Goal: Information Seeking & Learning: Learn about a topic

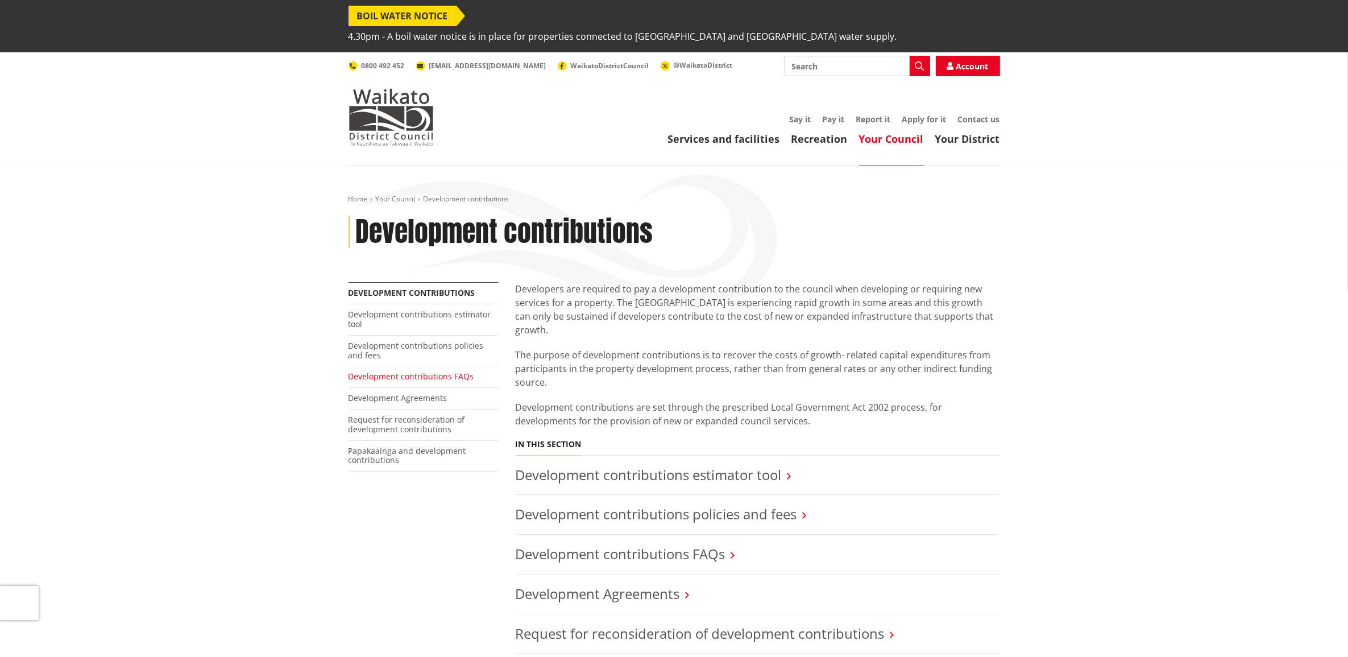
click at [433, 371] on link "Development contributions FAQs" at bounding box center [412, 376] width 126 height 11
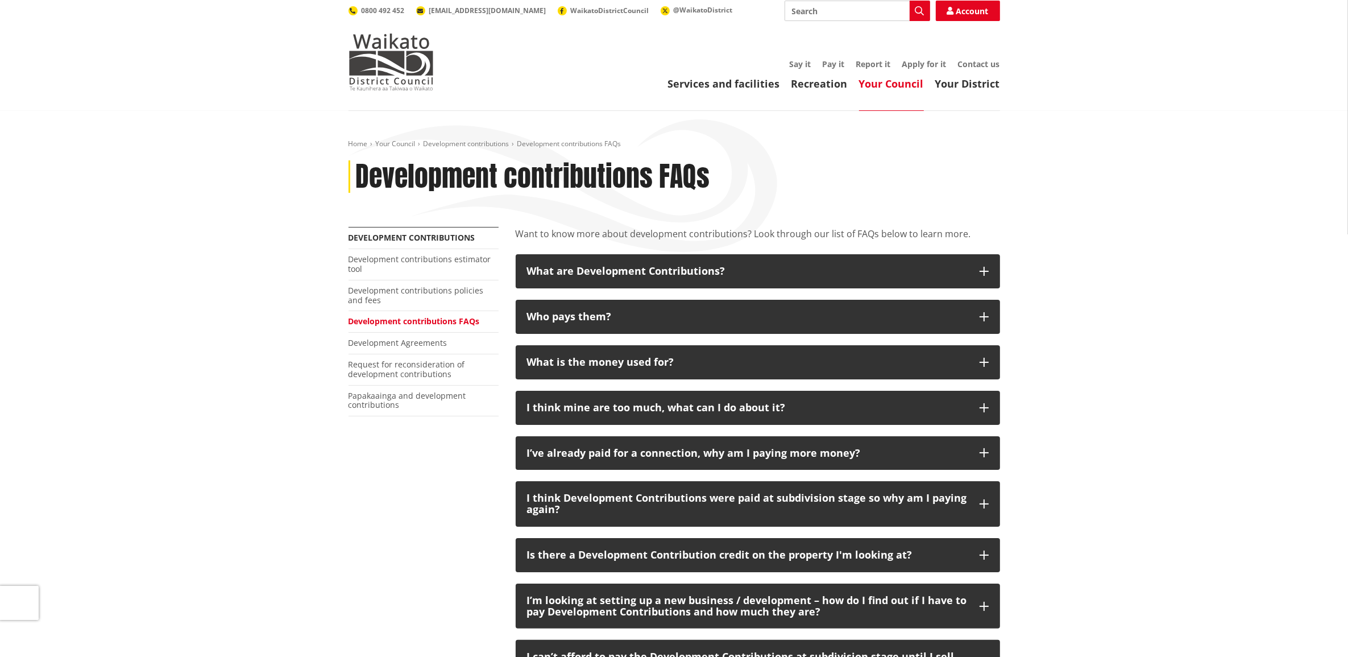
scroll to position [355, 0]
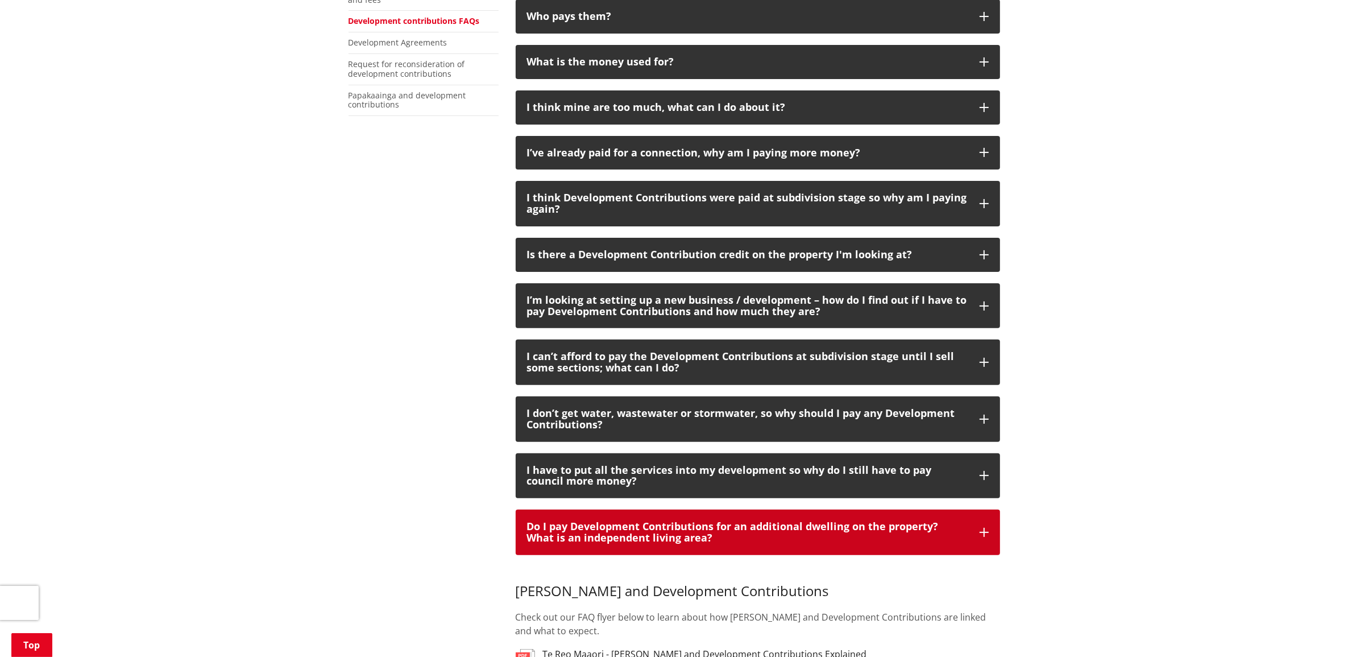
click at [986, 528] on icon "button" at bounding box center [984, 532] width 9 height 9
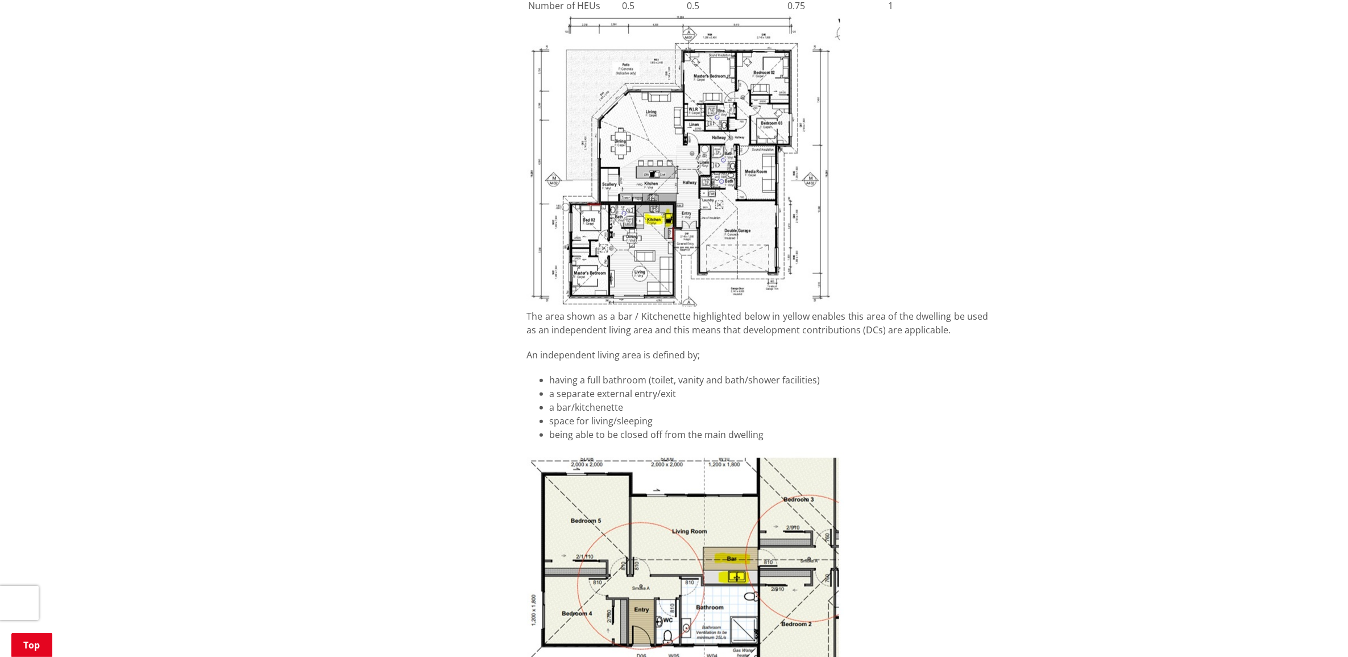
scroll to position [1279, 0]
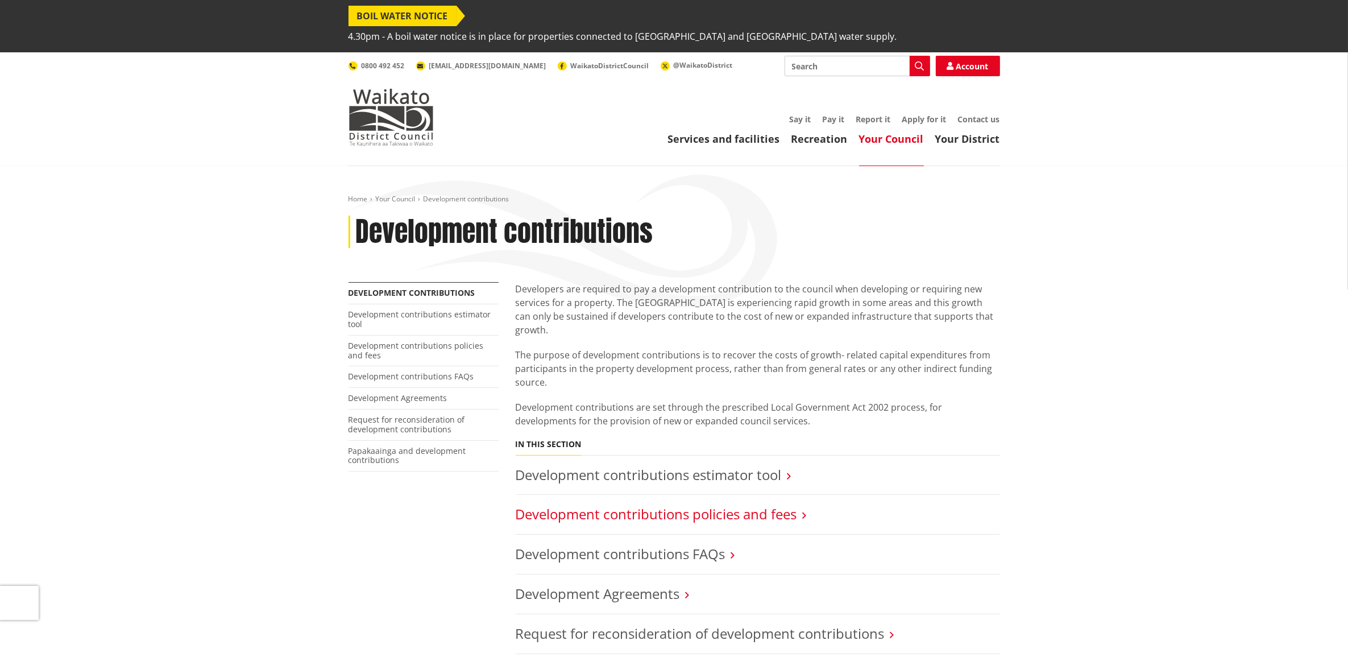
click at [675, 504] on link "Development contributions policies and fees" at bounding box center [656, 513] width 281 height 19
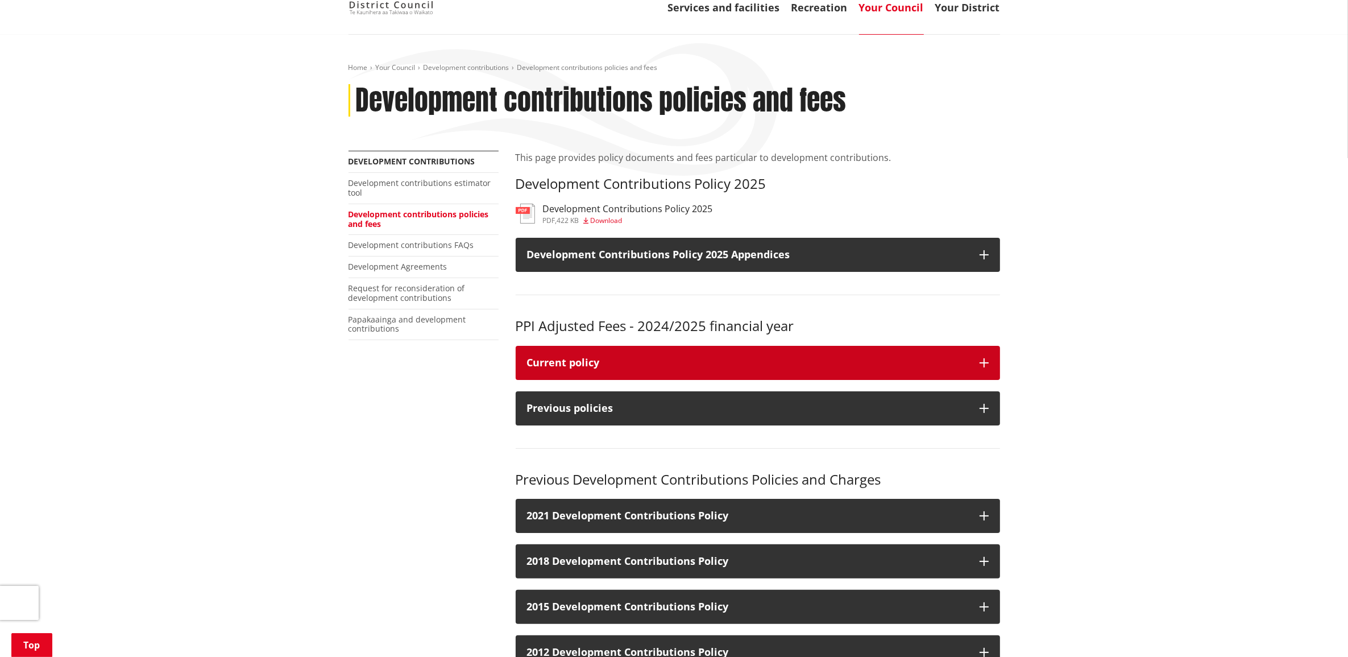
scroll to position [142, 0]
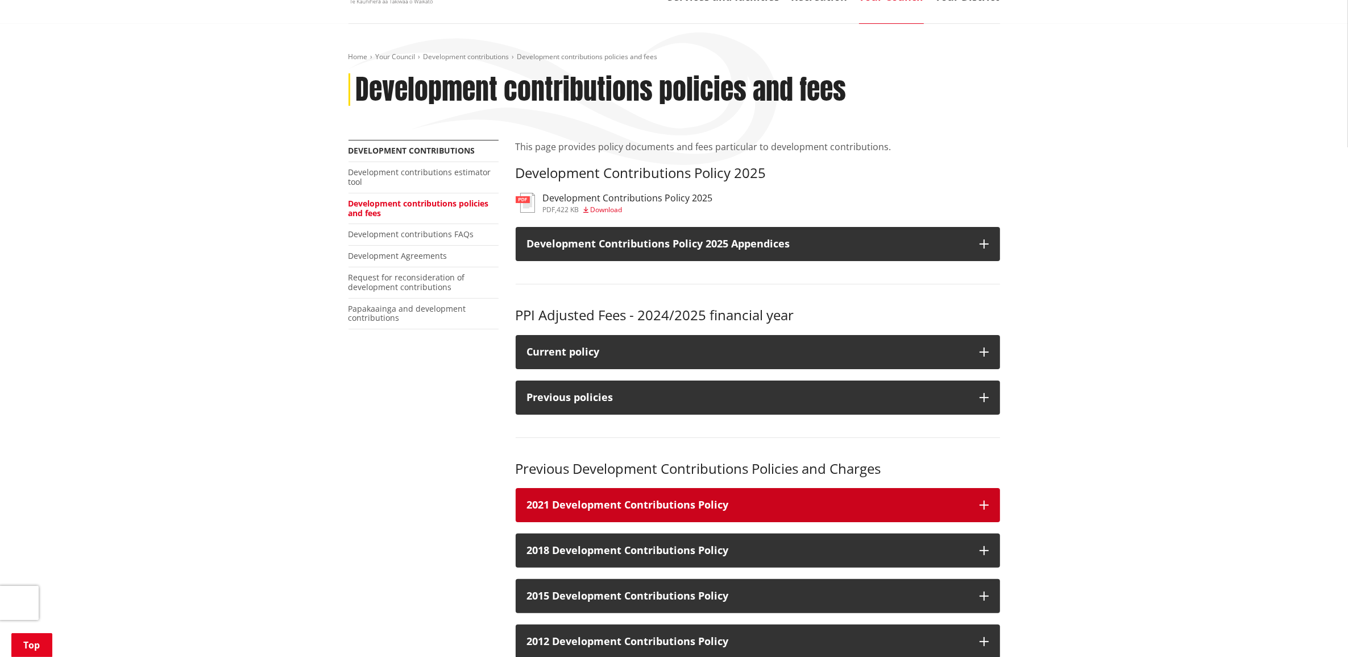
click at [695, 499] on h3 "2021 Development Contributions Policy" at bounding box center [747, 504] width 441 height 11
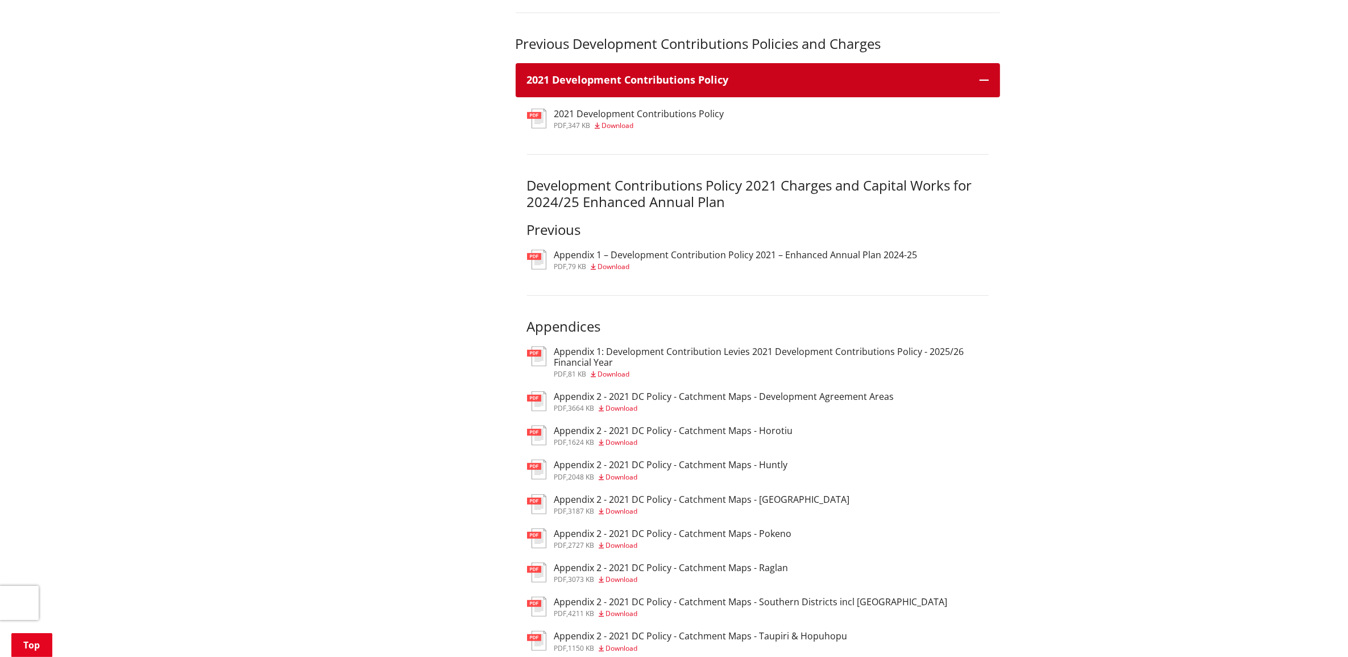
scroll to position [569, 0]
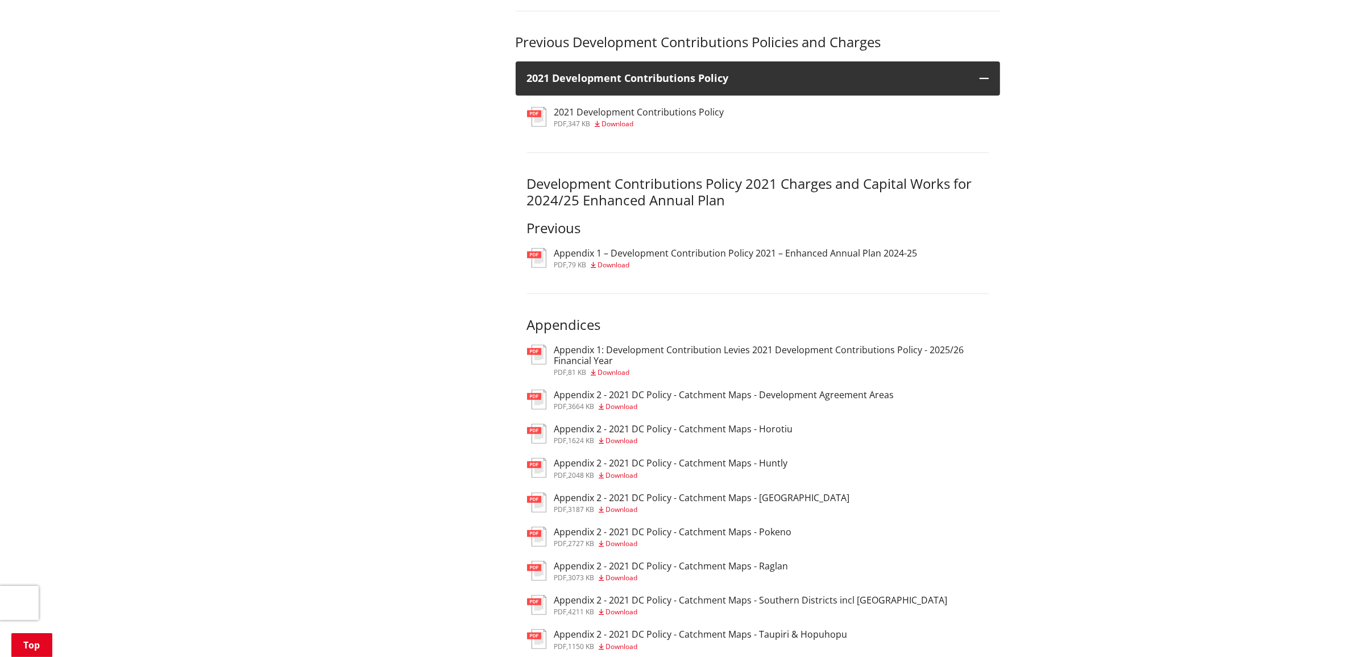
click at [708, 345] on h3 "Appendix 1: Development Contribution Levies 2021 Development Contributions Poli…" at bounding box center [771, 356] width 434 height 22
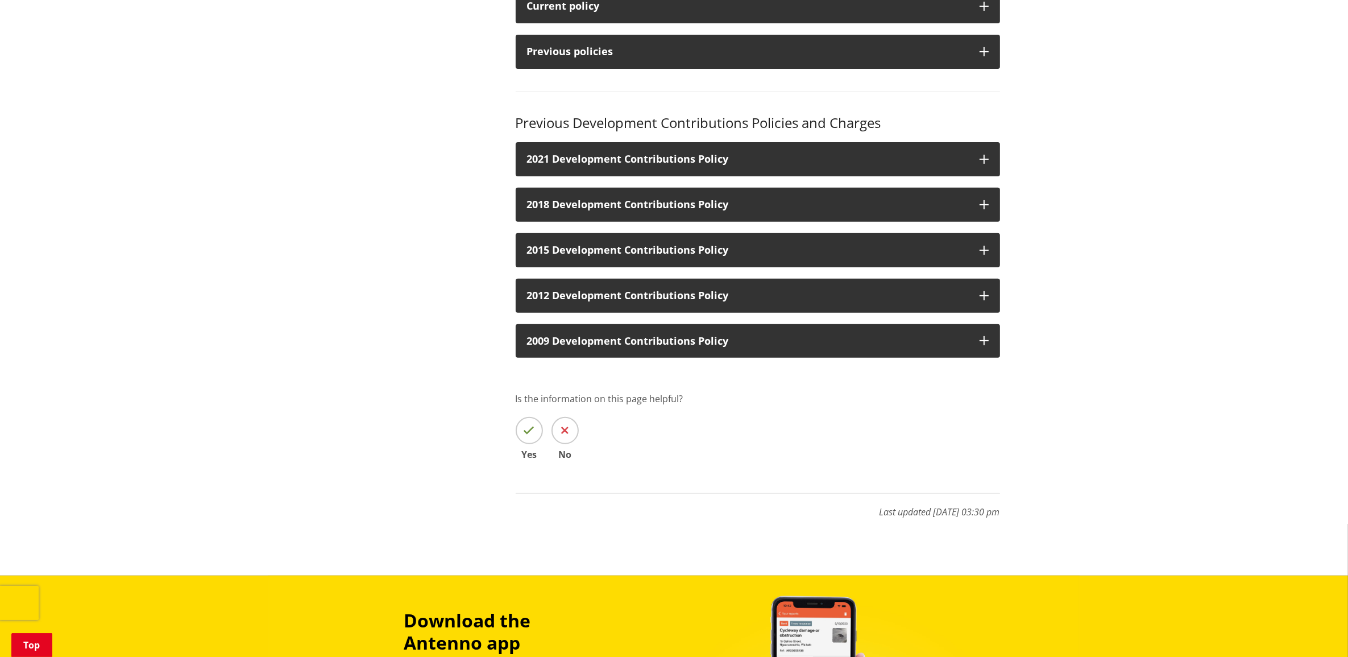
scroll to position [284, 0]
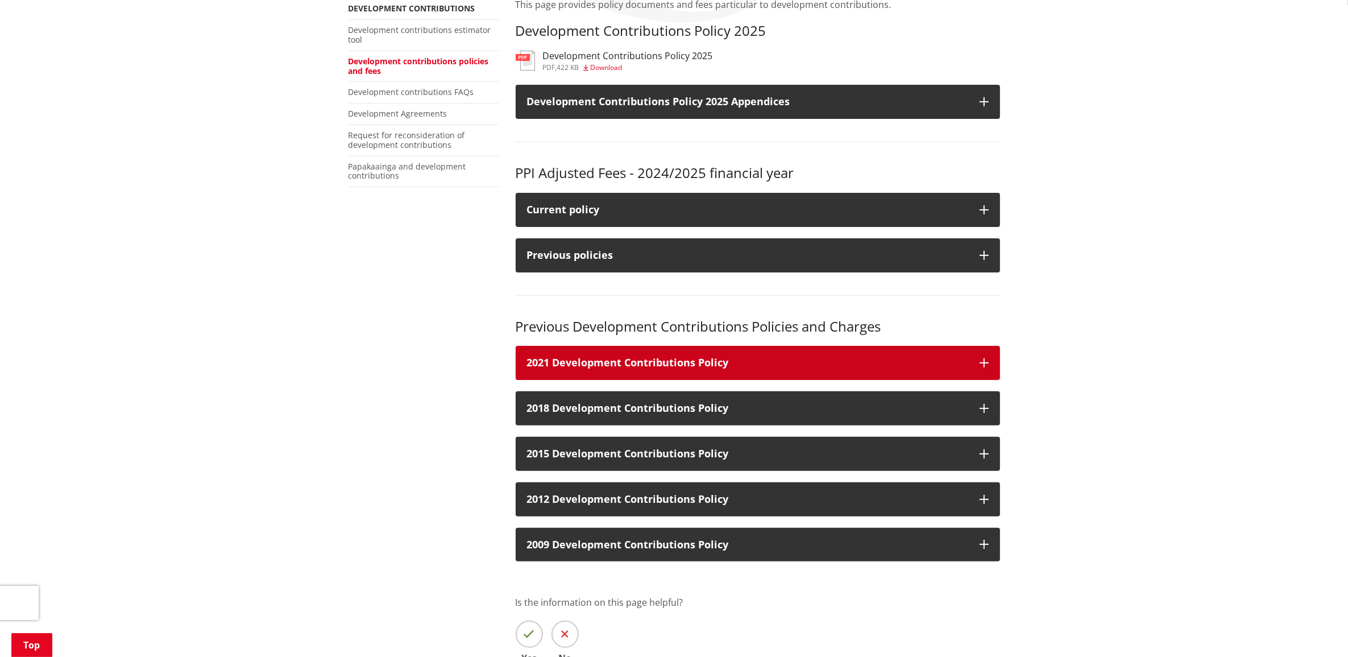
click at [982, 358] on icon "button" at bounding box center [984, 362] width 9 height 9
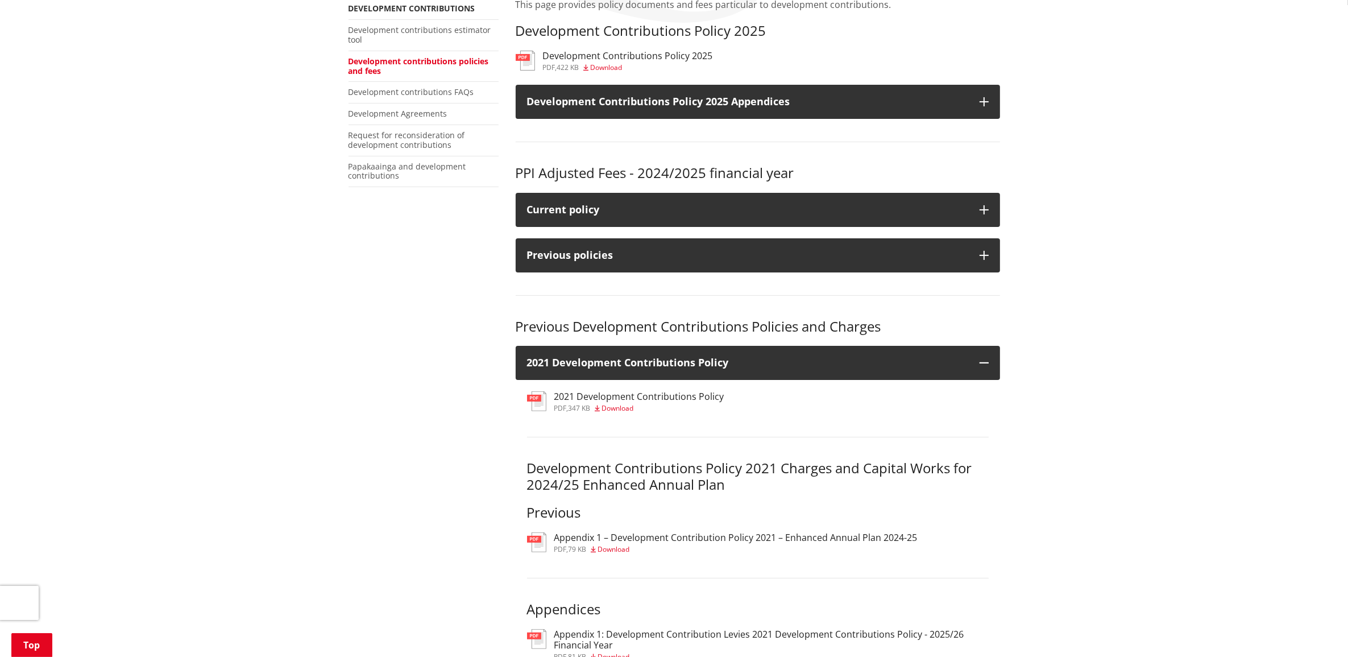
click at [690, 532] on h3 "Appendix 1 – Development Contribution Policy 2021 – Enhanced Annual Plan 2024-25" at bounding box center [735, 537] width 363 height 11
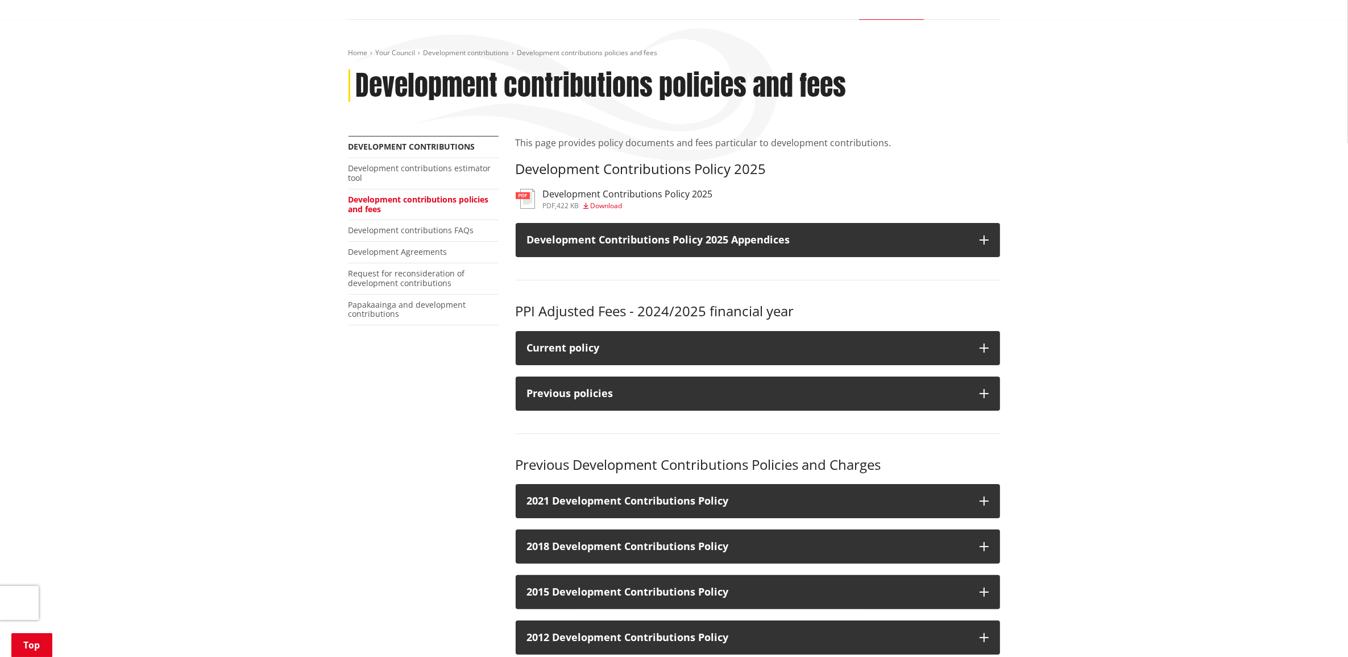
scroll to position [142, 0]
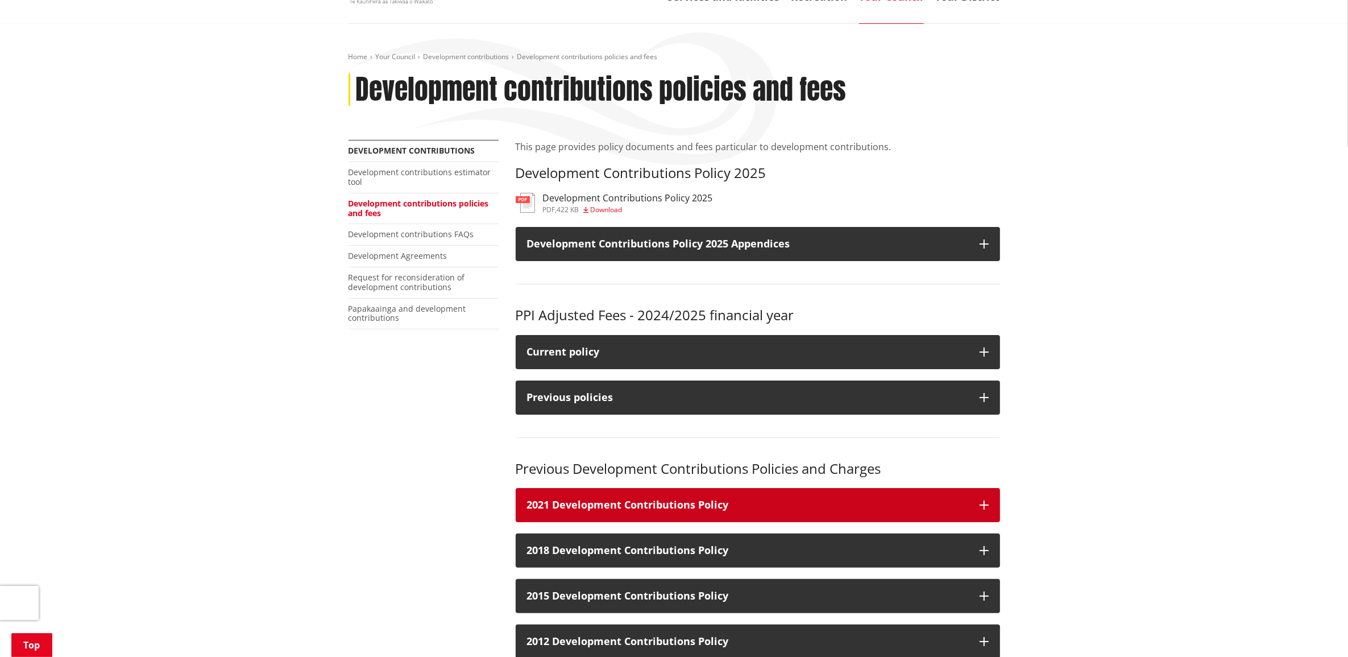
click at [833, 499] on h3 "2021 Development Contributions Policy" at bounding box center [747, 504] width 441 height 11
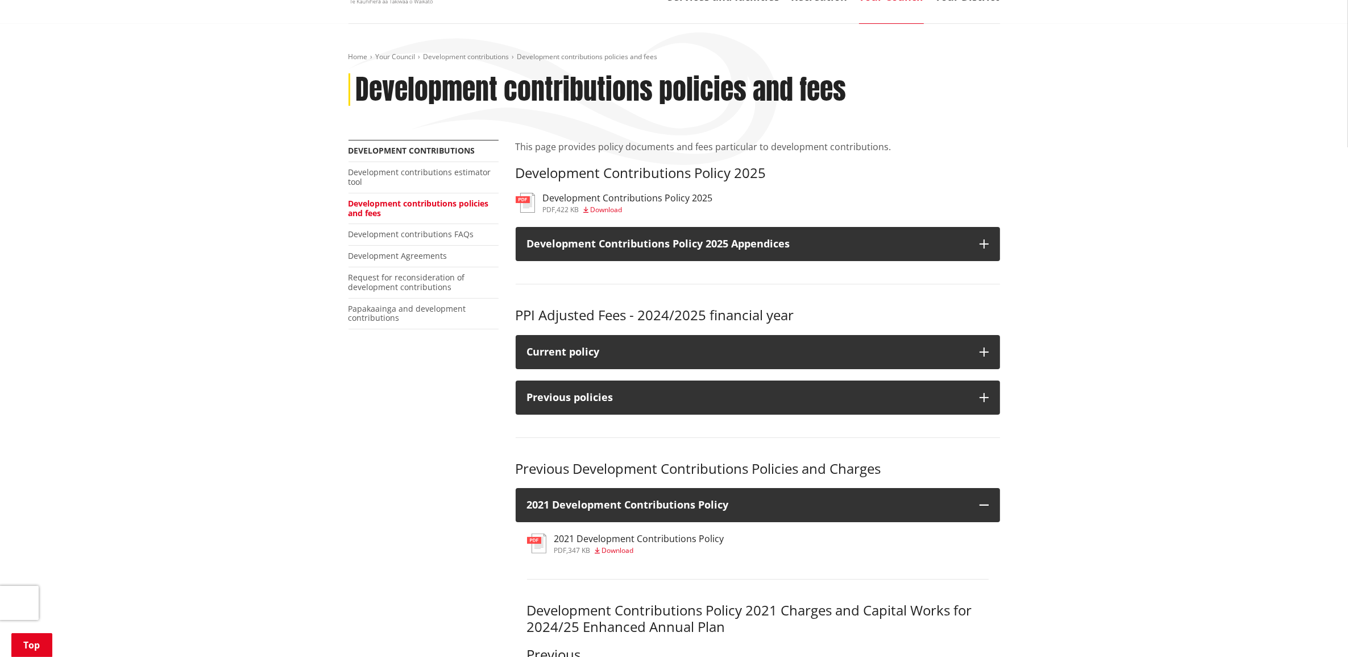
click at [657, 533] on h3 "2021 Development Contributions Policy" at bounding box center [639, 538] width 170 height 11
